Goal: Task Accomplishment & Management: Manage account settings

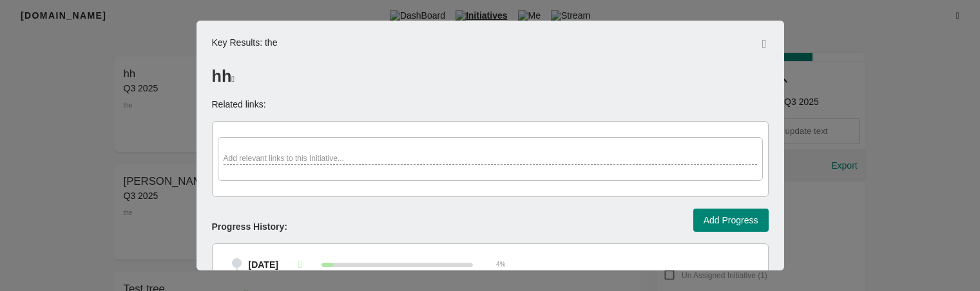
select select "inprogress"
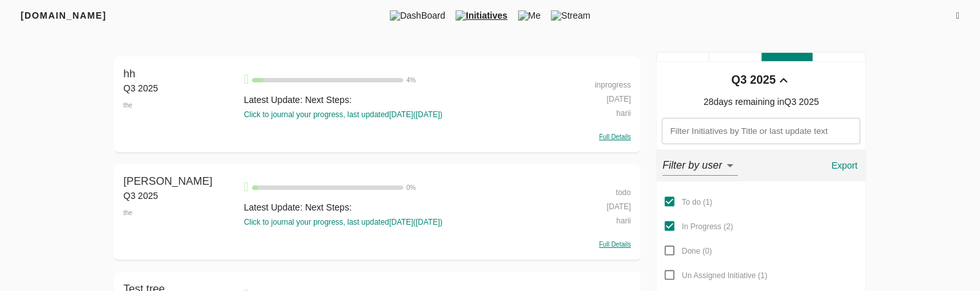
click at [956, 16] on icon at bounding box center [957, 16] width 3 height 9
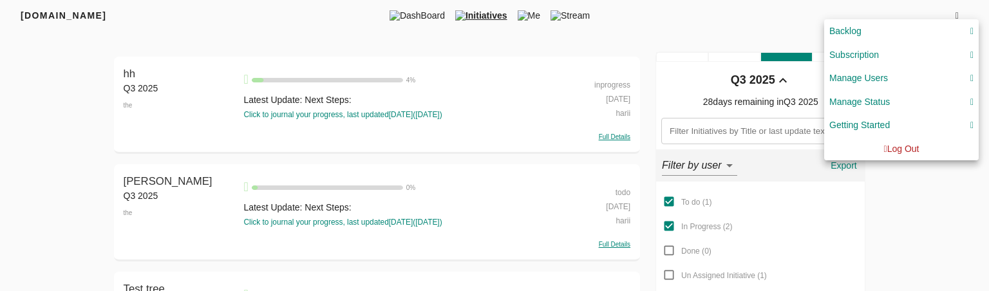
click at [878, 101] on div "Manage Status" at bounding box center [860, 102] width 61 height 16
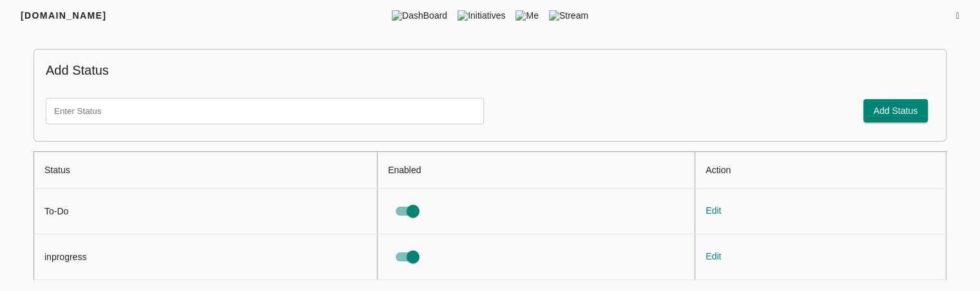
scroll to position [2, 0]
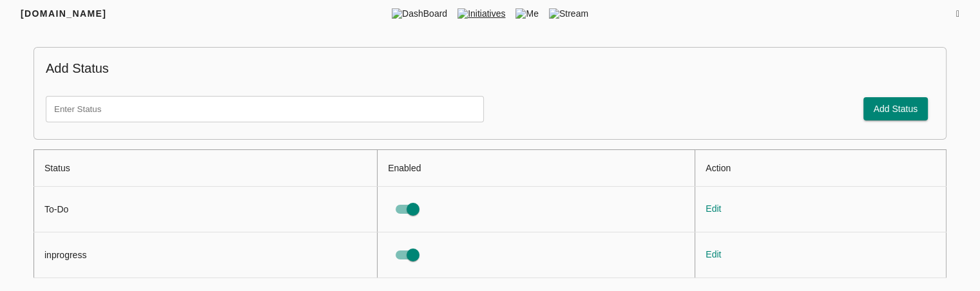
click at [478, 7] on span "Initiatives" at bounding box center [481, 13] width 58 height 13
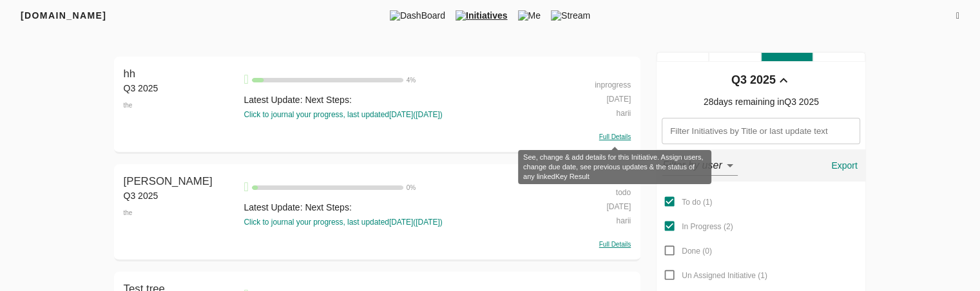
click at [613, 138] on span "Full Details" at bounding box center [615, 136] width 32 height 7
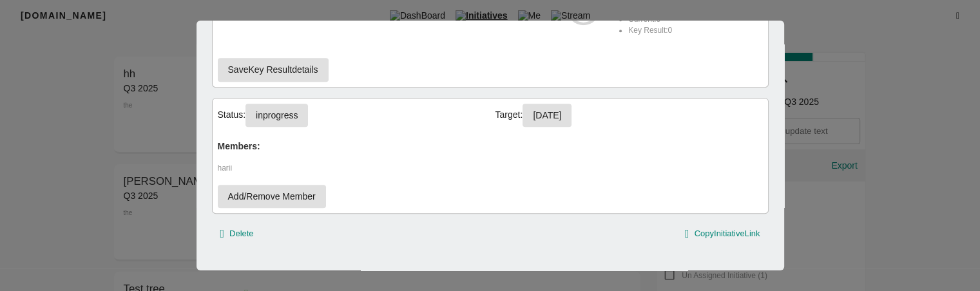
scroll to position [631, 0]
click at [302, 105] on button "inprogress" at bounding box center [276, 116] width 62 height 24
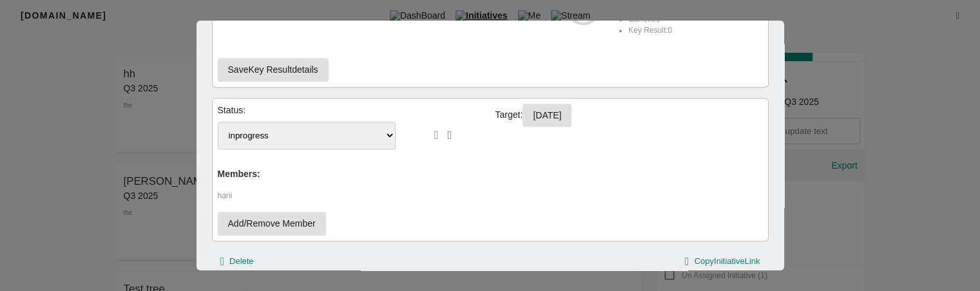
click at [327, 128] on select "To-Do inprogress" at bounding box center [307, 136] width 178 height 28
select select "To-Do"
click at [218, 122] on select "To-Do inprogress" at bounding box center [307, 136] width 178 height 28
click at [447, 137] on icon "button" at bounding box center [449, 135] width 5 height 12
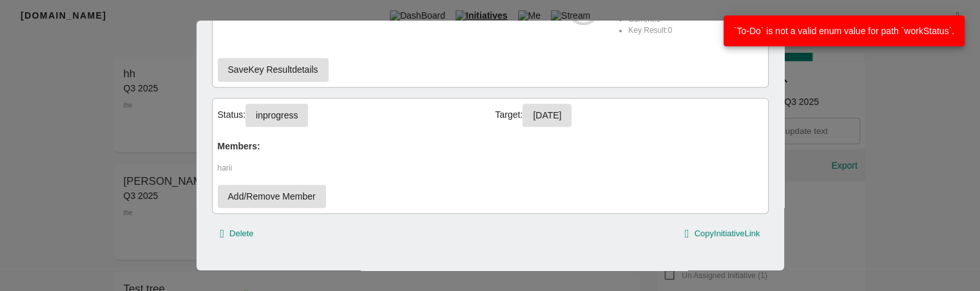
click at [291, 113] on span "inprogress" at bounding box center [277, 116] width 42 height 16
select select "inprogress"
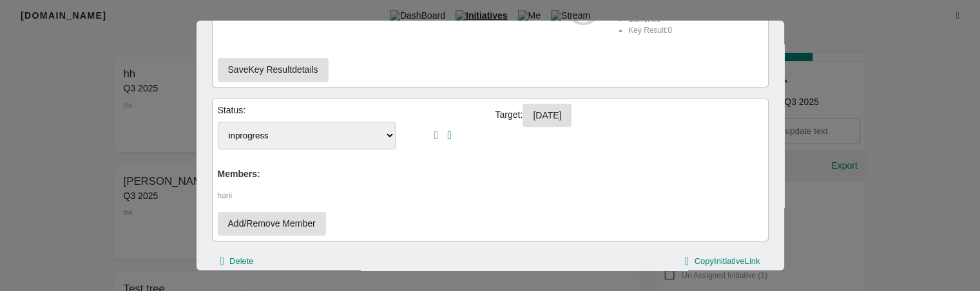
click at [447, 133] on icon "button" at bounding box center [449, 135] width 5 height 12
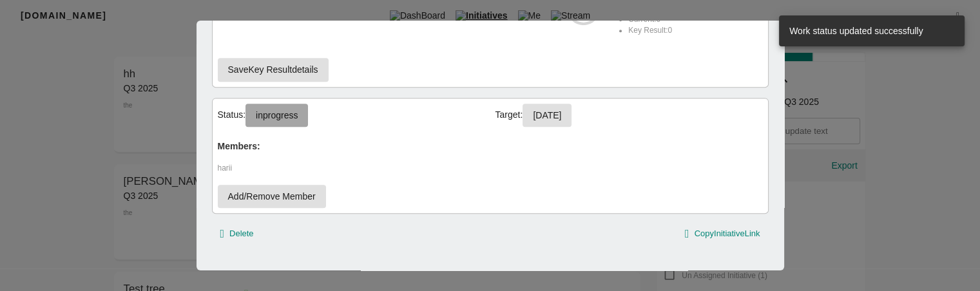
click at [276, 116] on span "inprogress" at bounding box center [277, 116] width 42 height 16
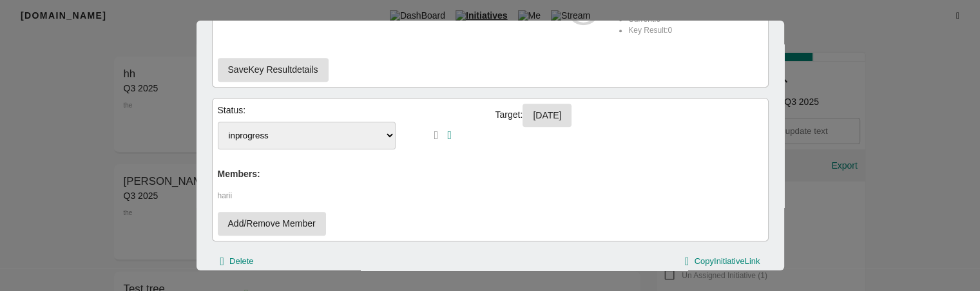
click at [278, 140] on select "To-Do inprogress" at bounding box center [307, 136] width 178 height 28
select select "To-Do"
click at [218, 122] on select "To-Do inprogress" at bounding box center [307, 136] width 178 height 28
click at [447, 136] on icon "button" at bounding box center [449, 135] width 5 height 12
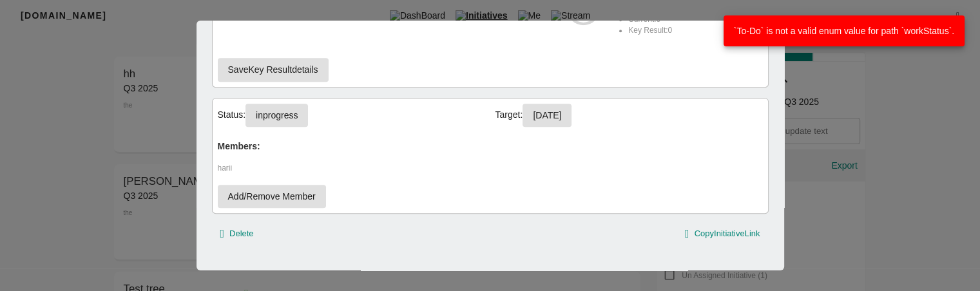
click at [295, 114] on span "inprogress" at bounding box center [277, 116] width 42 height 16
select select "inprogress"
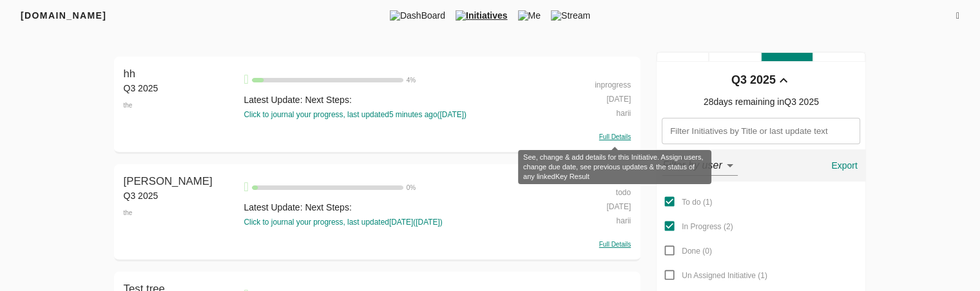
click at [609, 137] on span "Full Details" at bounding box center [615, 136] width 32 height 7
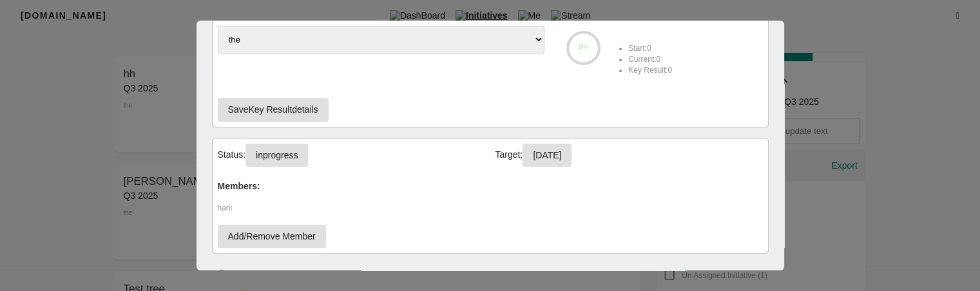
scroll to position [608, 0]
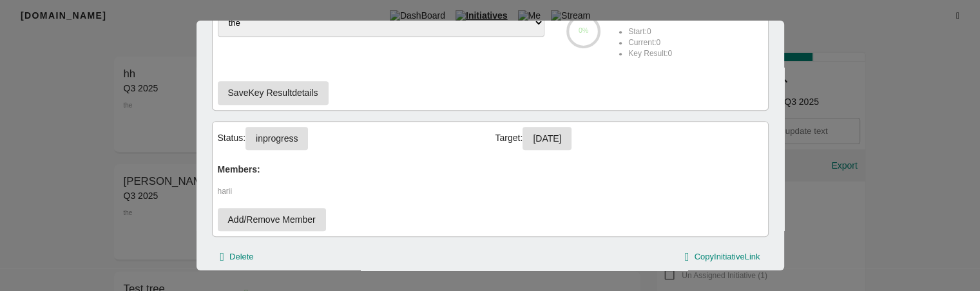
click at [275, 134] on span "inprogress" at bounding box center [277, 139] width 42 height 16
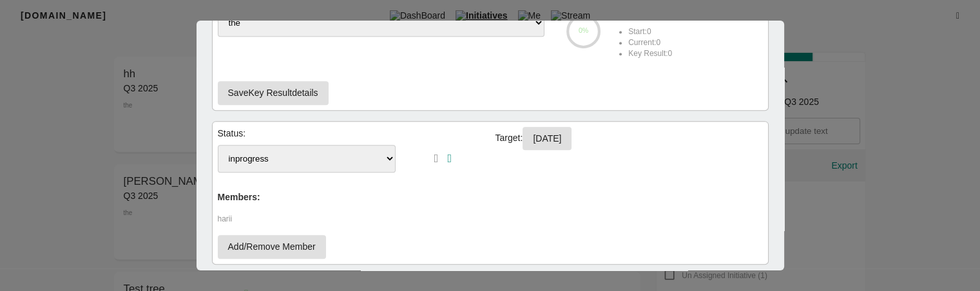
click at [291, 162] on select "To-Do inprogress" at bounding box center [307, 159] width 178 height 28
select select "To-Do"
click at [218, 145] on select "To-Do inprogress" at bounding box center [307, 159] width 178 height 28
click at [445, 153] on button "button" at bounding box center [449, 158] width 8 height 15
